Goal: Information Seeking & Learning: Learn about a topic

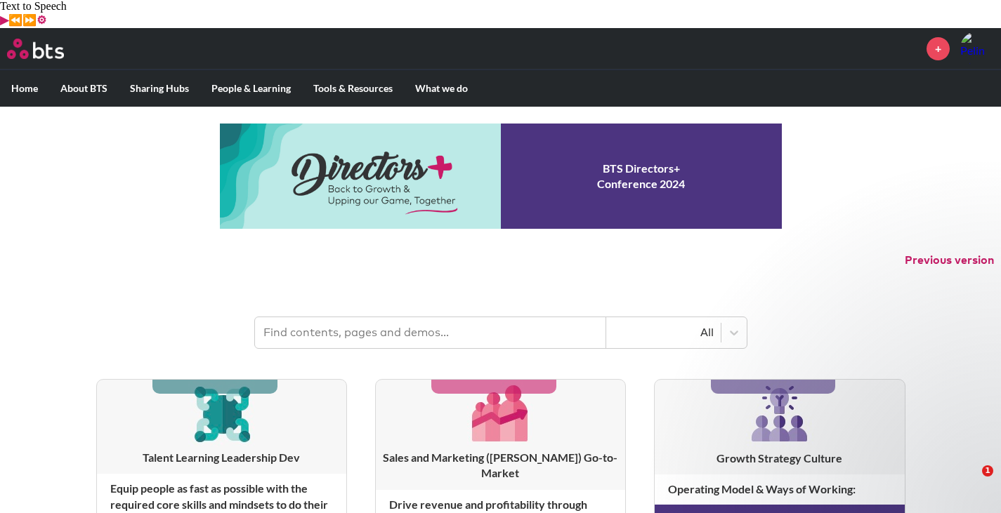
click at [348, 317] on input "text" at bounding box center [430, 332] width 351 height 31
type input "hexagon"
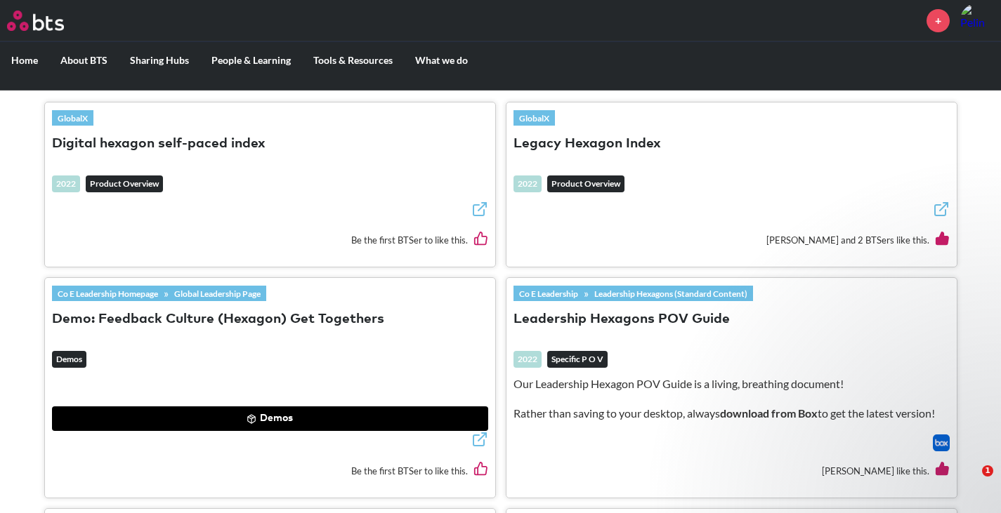
scroll to position [492, 0]
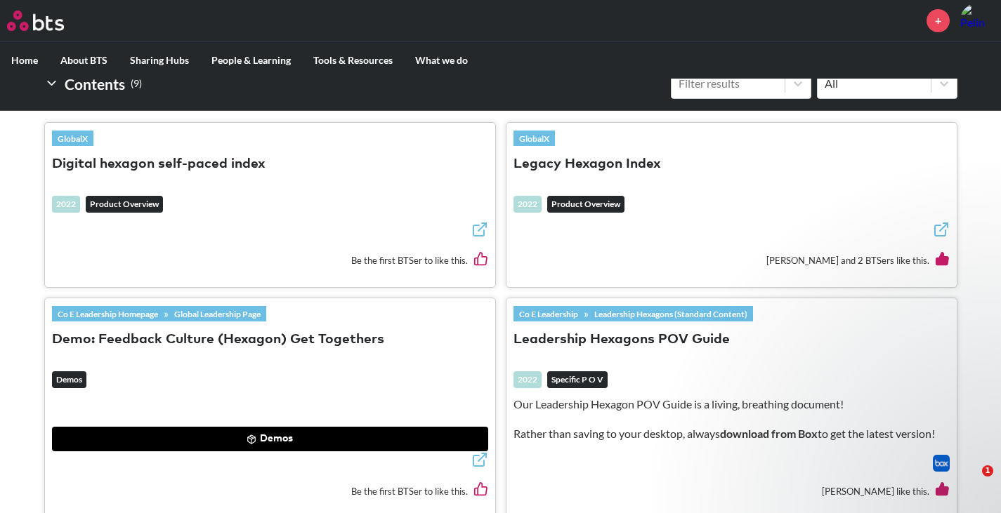
click at [535, 331] on button "Leadership Hexagons POV Guide" at bounding box center [621, 340] width 216 height 19
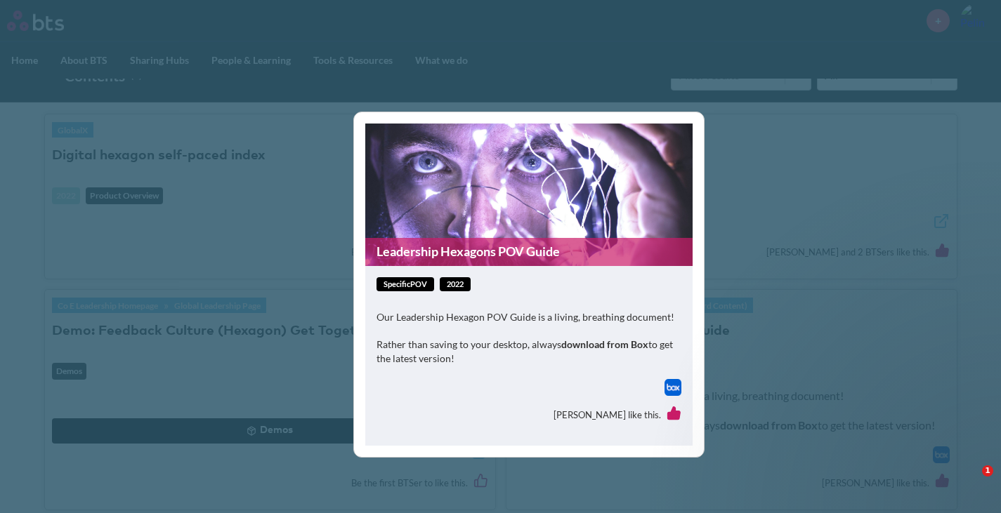
click at [671, 388] on img at bounding box center [672, 387] width 17 height 17
click at [238, 165] on div "Leadership Hexagons POV Guide specificPOV 2022 Our Leadership Hexagon POV Guide…" at bounding box center [500, 256] width 1001 height 513
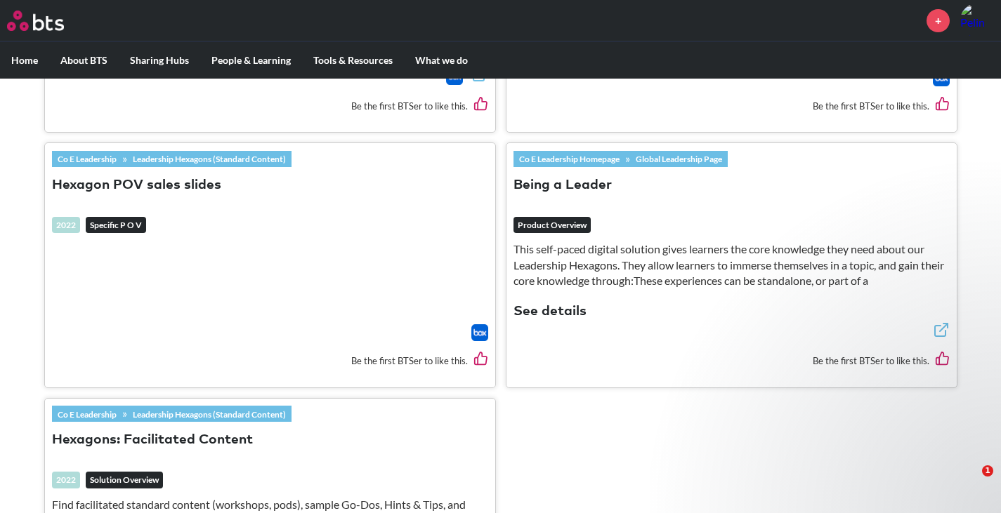
scroll to position [1124, 0]
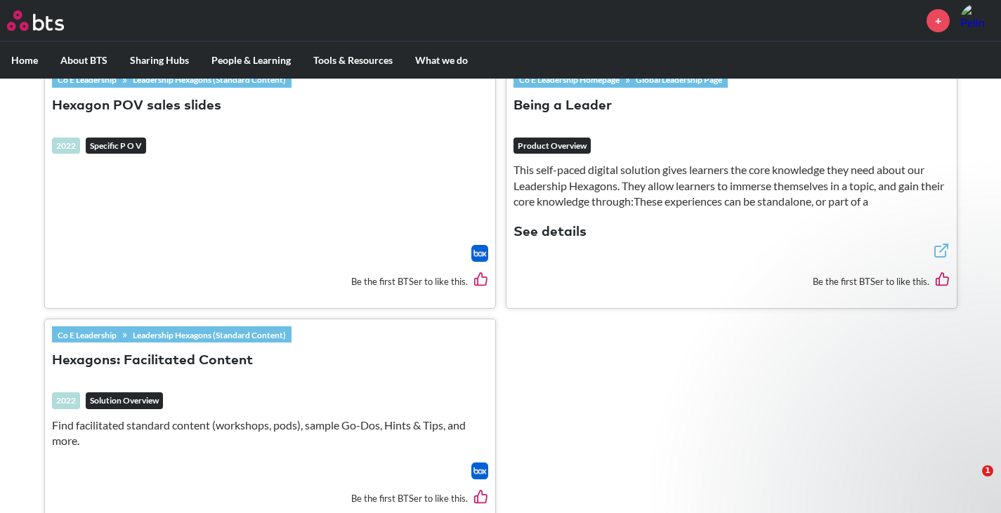
click at [178, 352] on button "Hexagons: Facilitated Content" at bounding box center [152, 361] width 201 height 19
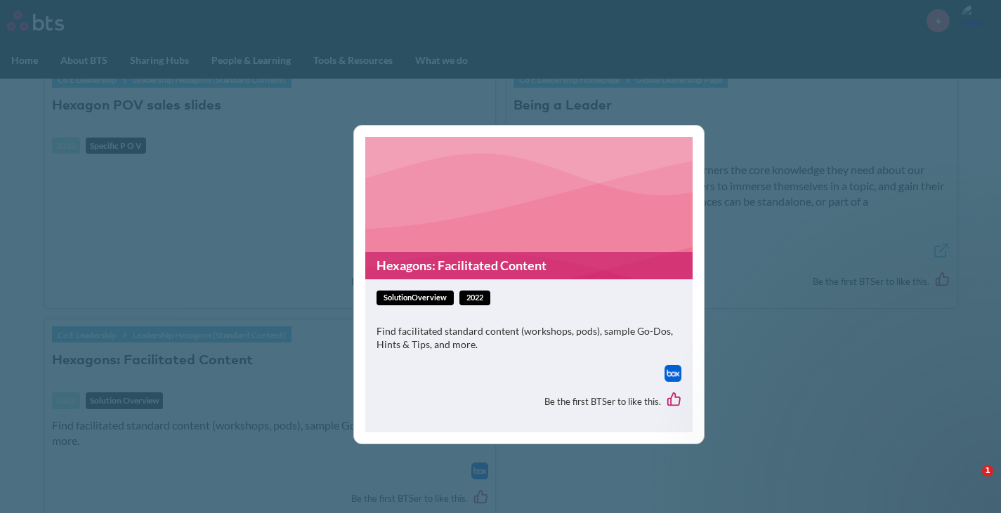
click at [675, 374] on img at bounding box center [672, 373] width 17 height 17
